Goal: Check status: Check status

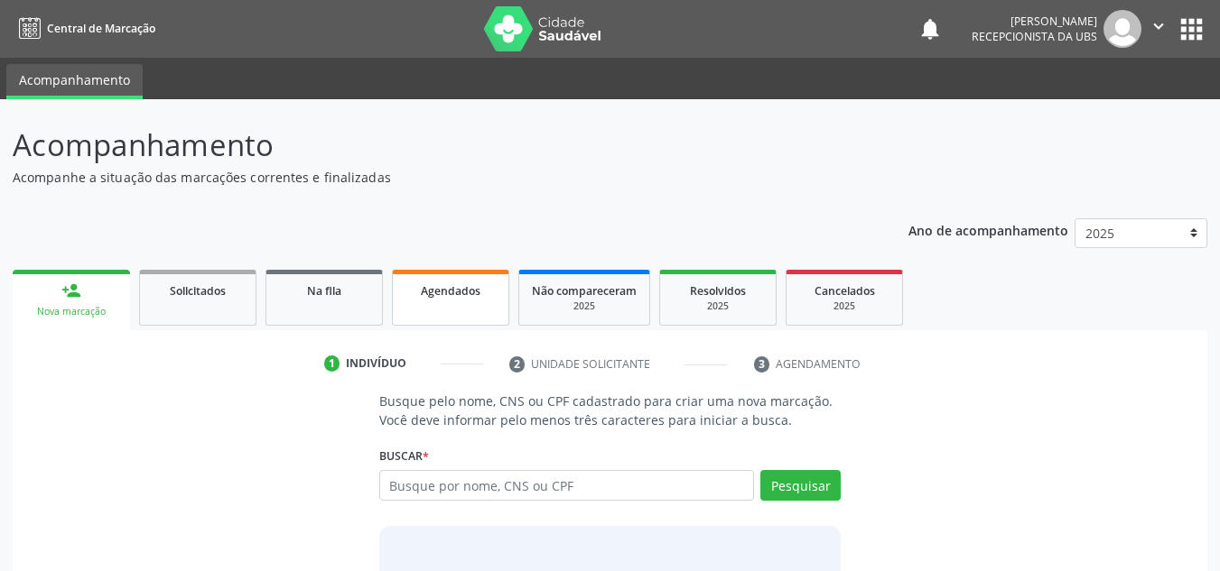
click at [469, 309] on link "Agendados" at bounding box center [450, 298] width 117 height 56
select select "8"
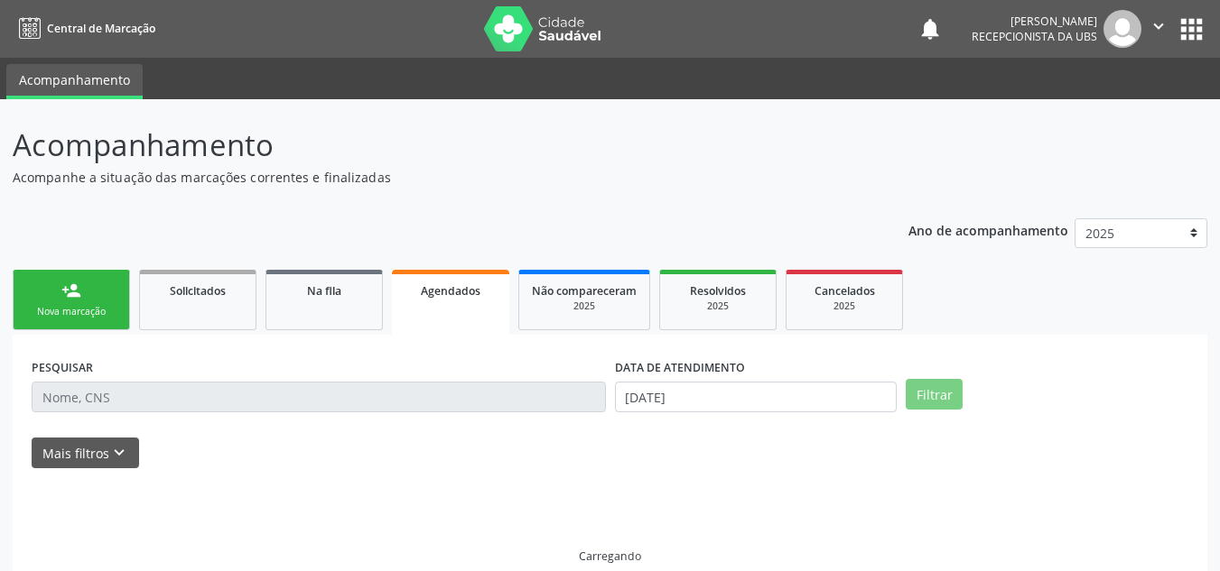
scroll to position [24, 0]
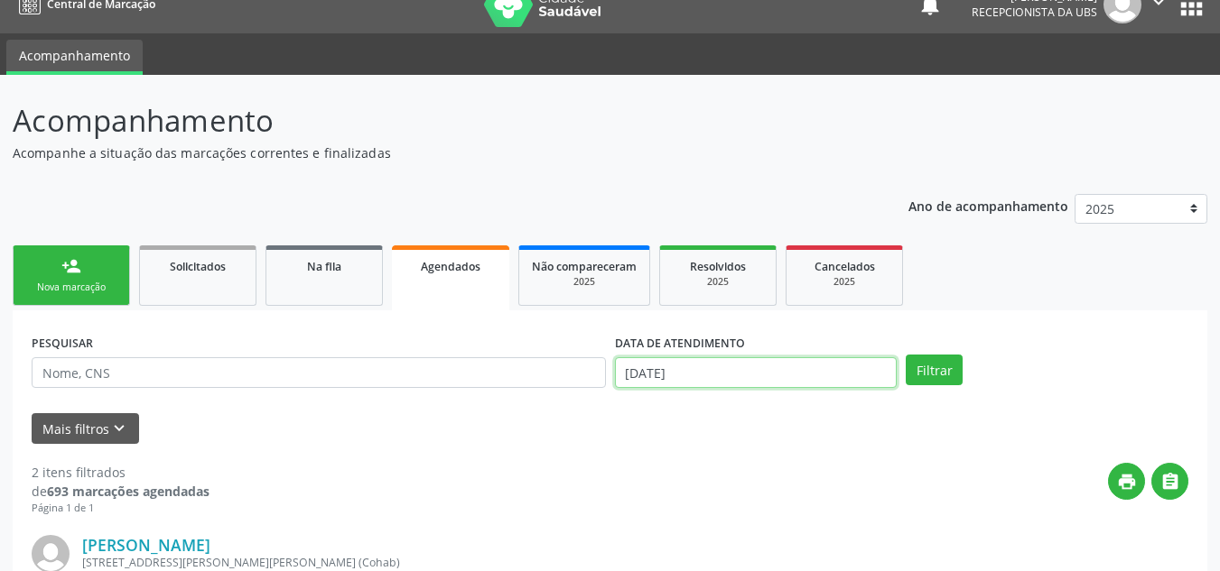
click at [669, 366] on input "[DATE]" at bounding box center [756, 372] width 283 height 31
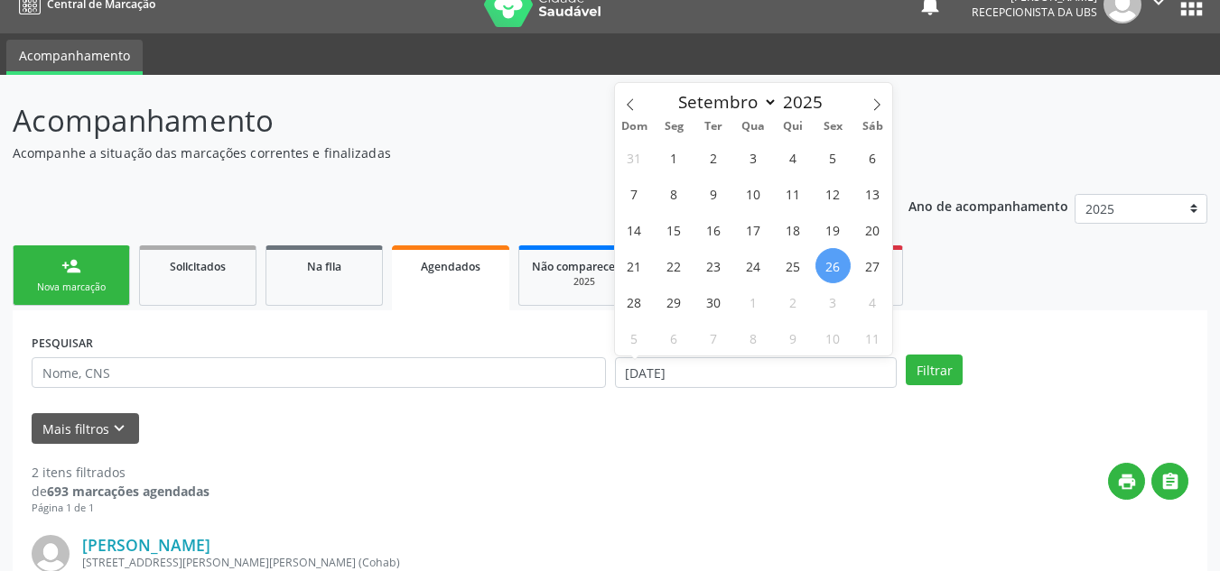
click at [833, 268] on span "26" at bounding box center [832, 265] width 35 height 35
type input "[DATE]"
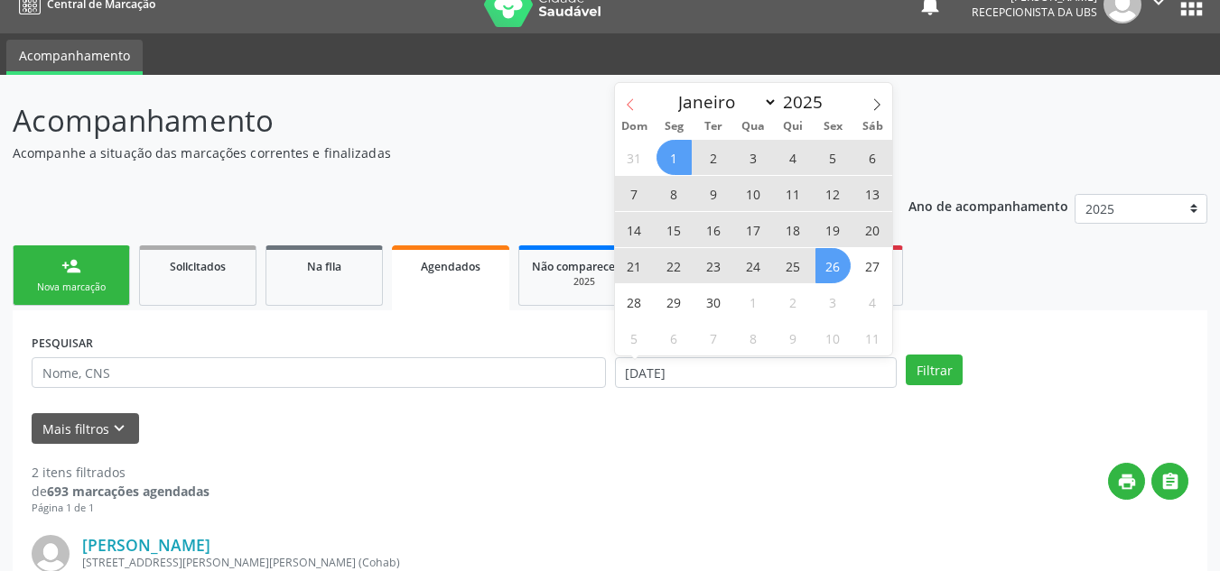
click at [637, 113] on span at bounding box center [630, 98] width 31 height 31
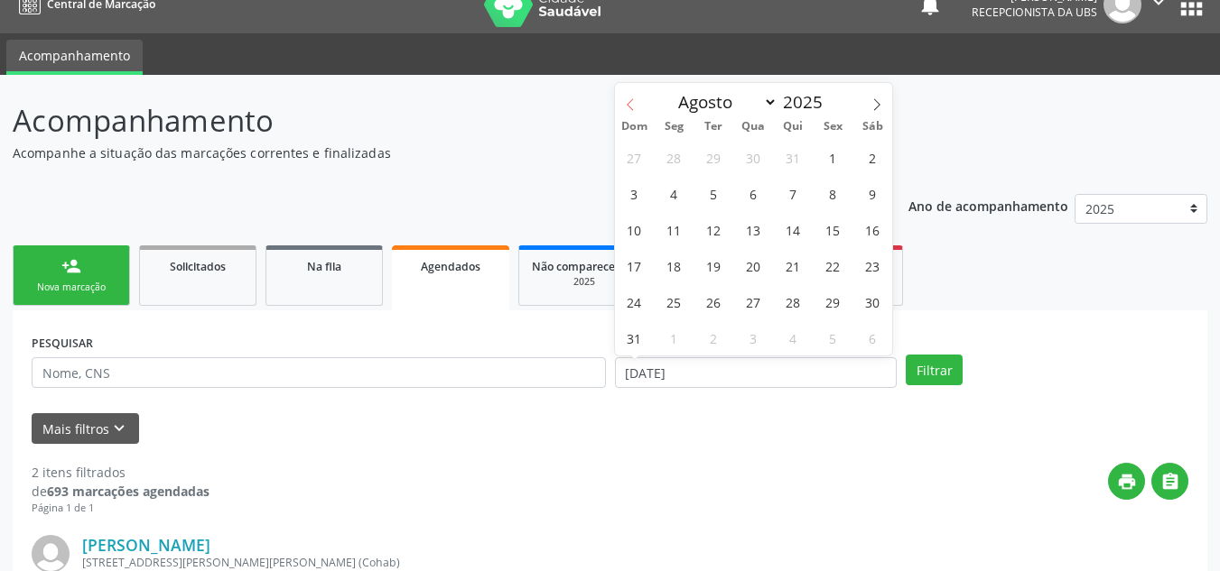
click at [637, 113] on span at bounding box center [630, 98] width 31 height 31
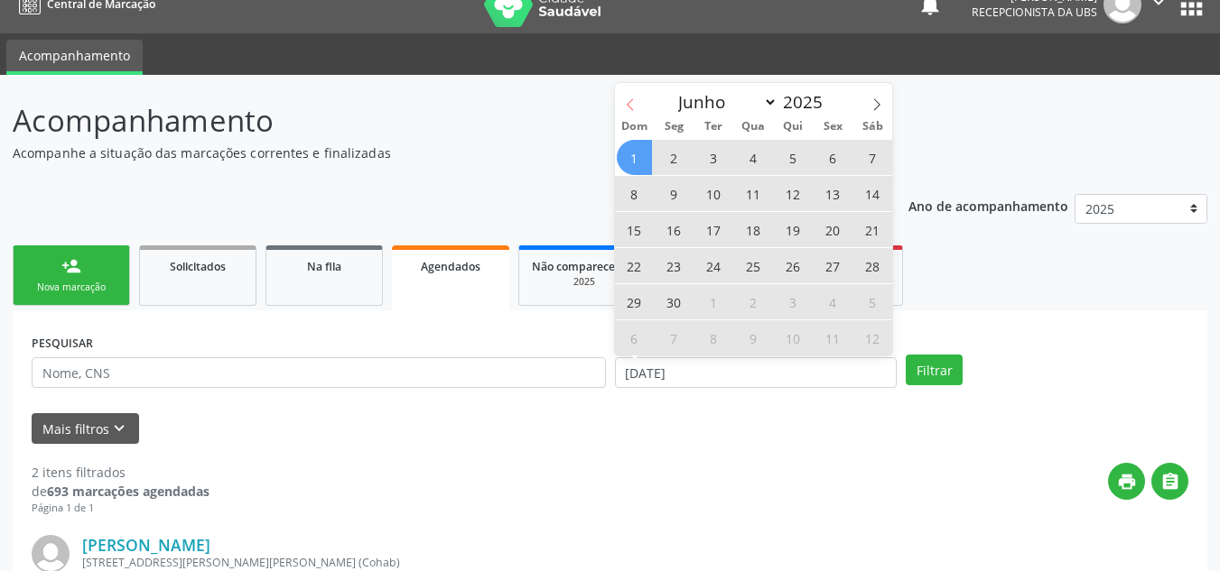
click at [636, 110] on span at bounding box center [630, 98] width 31 height 31
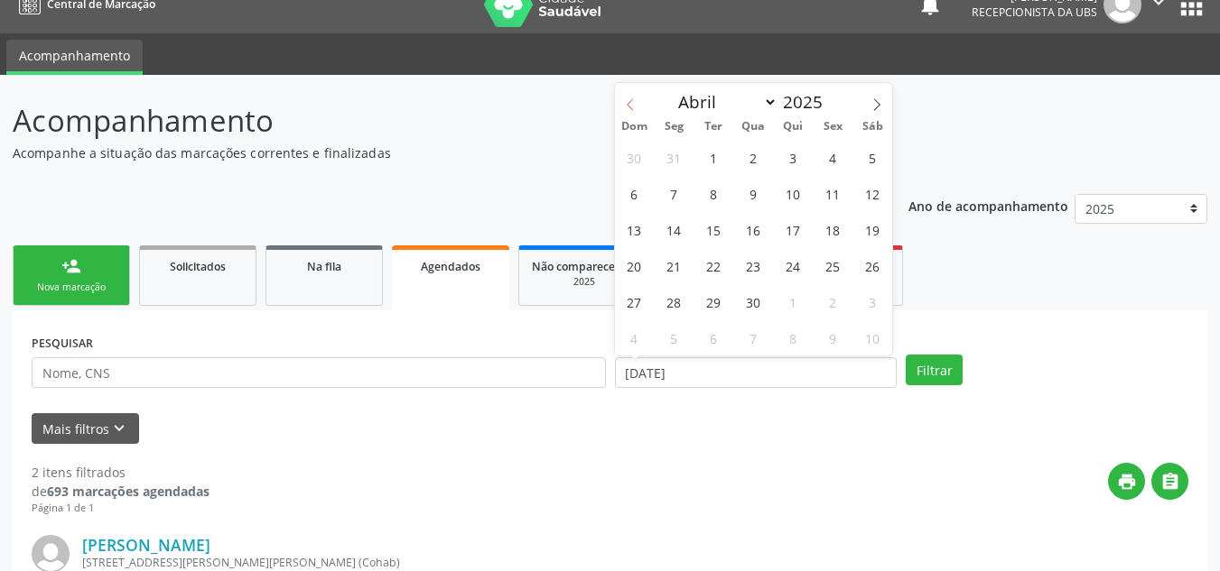
click at [636, 110] on span at bounding box center [630, 98] width 31 height 31
select select "11"
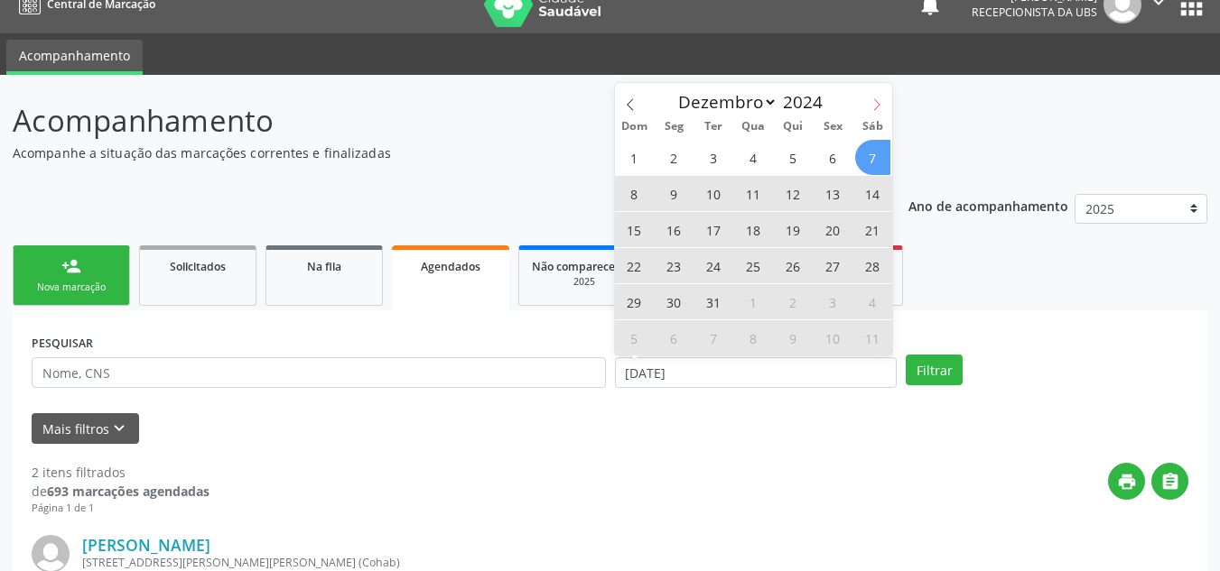
click at [872, 101] on icon at bounding box center [876, 104] width 13 height 13
type input "2025"
select select "0"
click at [752, 157] on span "1" at bounding box center [753, 157] width 35 height 35
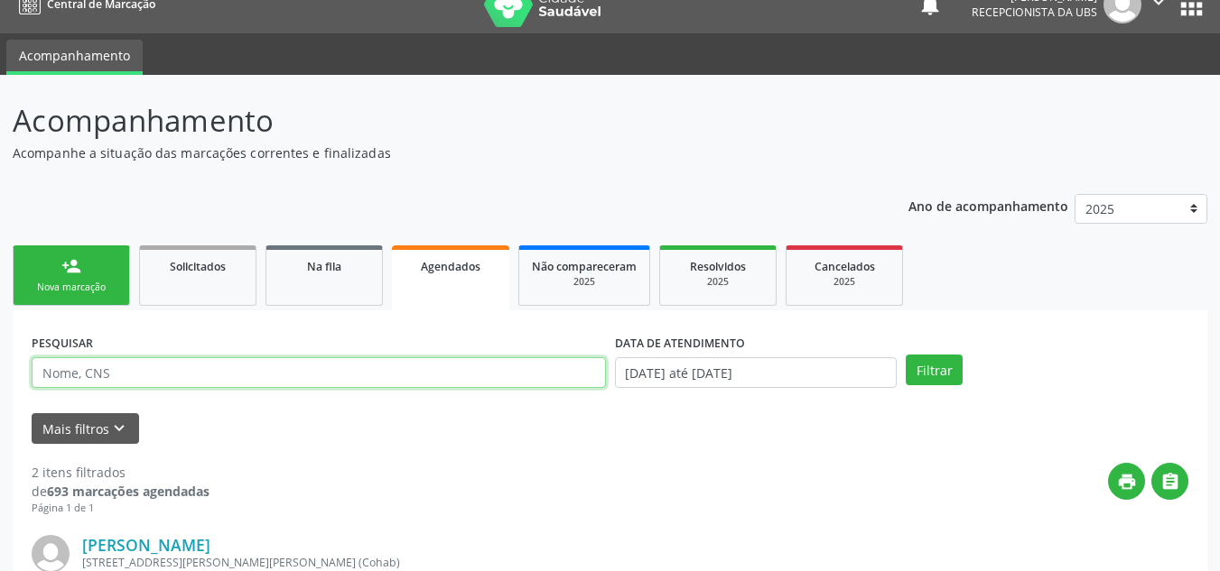
click at [529, 371] on input "text" at bounding box center [319, 372] width 574 height 31
paste input "700002791426900"
type input "700002791426900"
click at [905, 355] on button "Filtrar" at bounding box center [933, 370] width 57 height 31
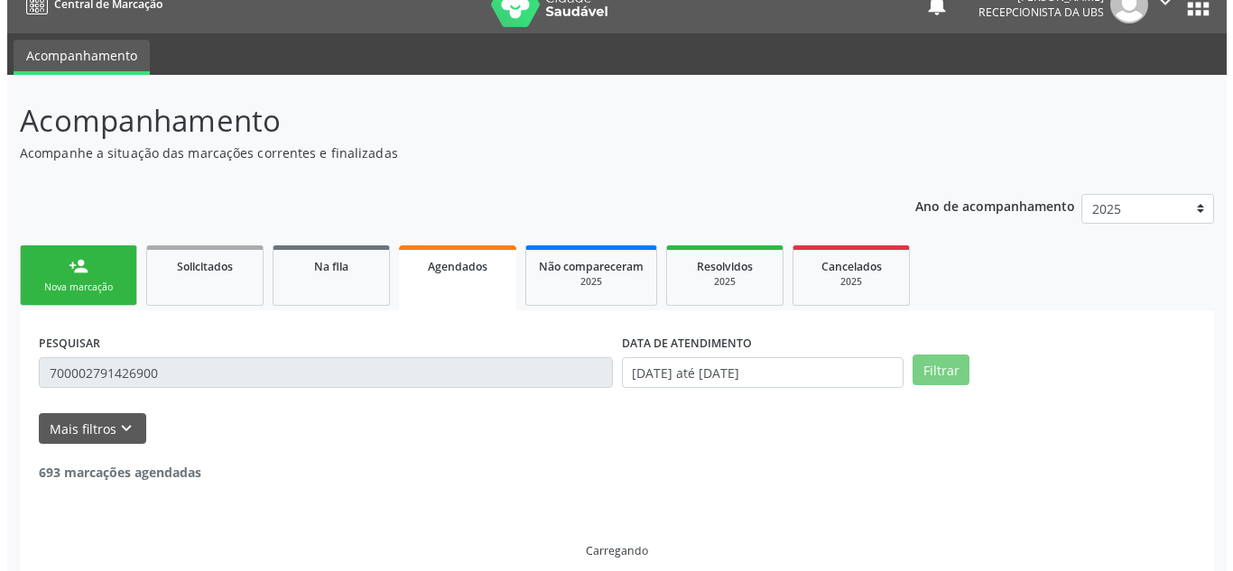
scroll to position [0, 0]
